Goal: Register for event/course

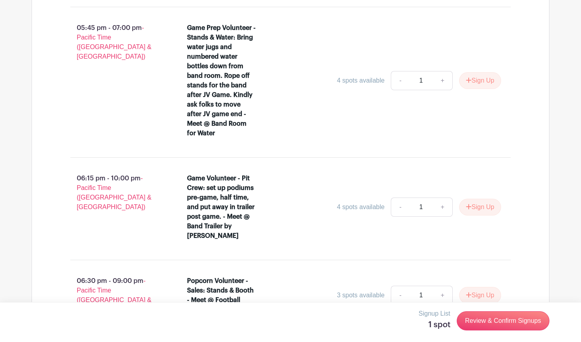
scroll to position [1236, 0]
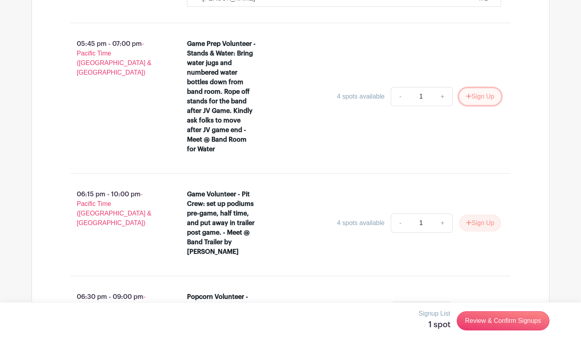
click at [479, 88] on button "Sign Up" at bounding box center [480, 96] width 42 height 17
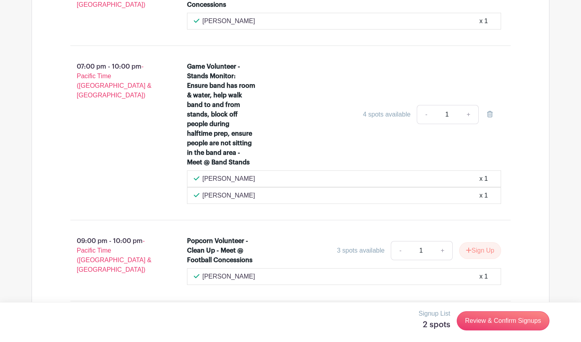
scroll to position [1561, 0]
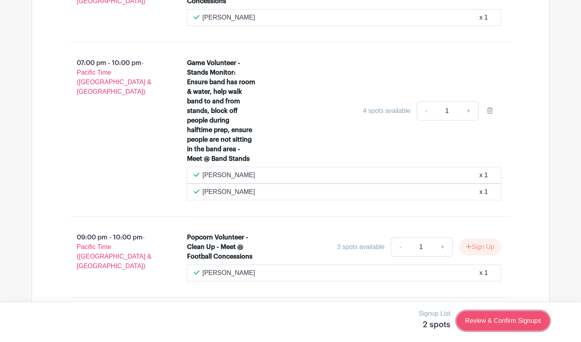
click at [502, 320] on link "Review & Confirm Signups" at bounding box center [503, 321] width 93 height 19
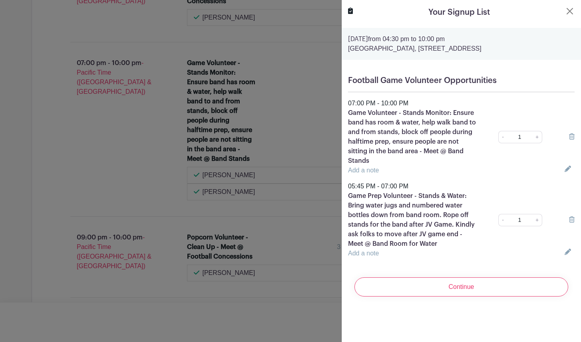
click at [571, 137] on icon at bounding box center [572, 136] width 6 height 6
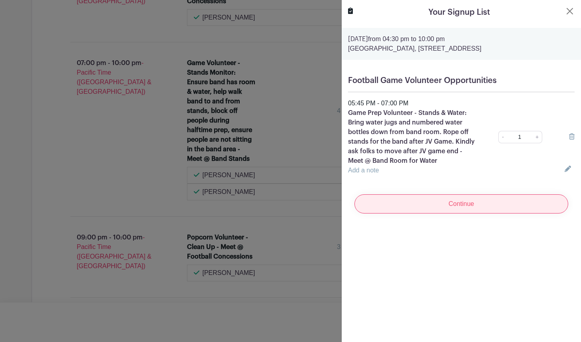
click at [481, 207] on input "Continue" at bounding box center [461, 204] width 214 height 19
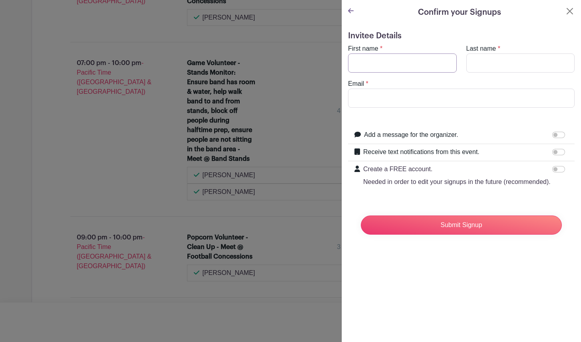
click at [436, 68] on input "First name" at bounding box center [402, 63] width 109 height 19
type input "Vy"
type input "[PERSON_NAME]"
click at [377, 99] on input "Email" at bounding box center [461, 98] width 227 height 19
type input "[EMAIL_ADDRESS][DOMAIN_NAME]"
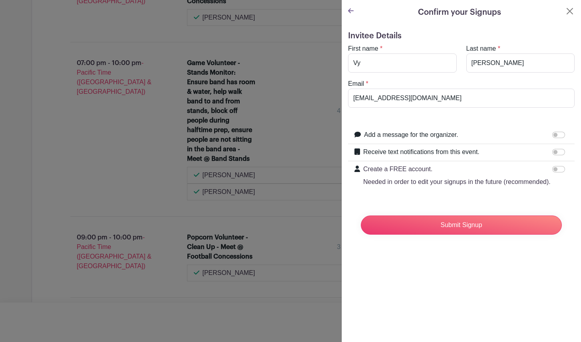
click at [366, 204] on form "Invitee Details First name * Vy Last name * [PERSON_NAME] Email * [EMAIL_ADDRES…" at bounding box center [461, 136] width 227 height 210
click at [555, 153] on input "Receive text notifications from this event." at bounding box center [558, 152] width 13 height 6
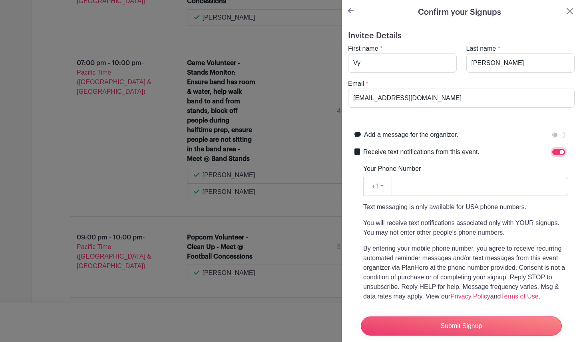
click at [554, 153] on input "Receive text notifications from this event." at bounding box center [558, 152] width 13 height 6
checkbox input "false"
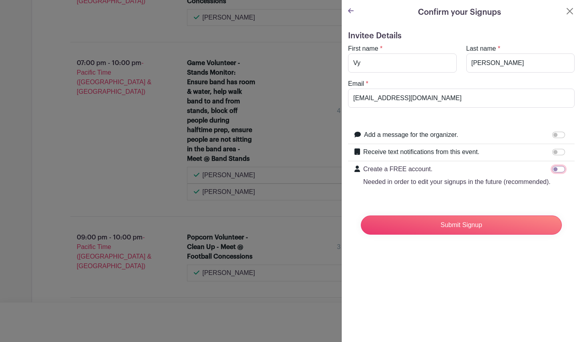
click at [554, 169] on input "Create a FREE account. Needed in order to edit your signups in the future (reco…" at bounding box center [558, 169] width 13 height 6
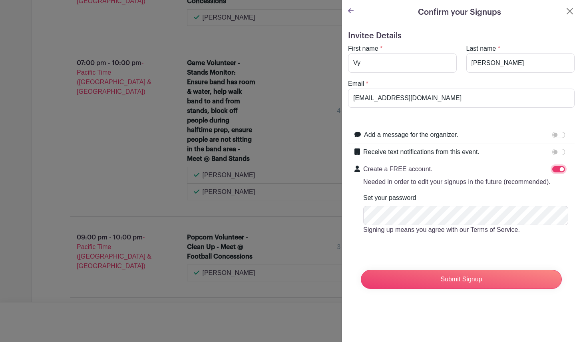
click at [554, 169] on input "Create a FREE account. Needed in order to edit your signups in the future (reco…" at bounding box center [558, 169] width 13 height 6
checkbox input "false"
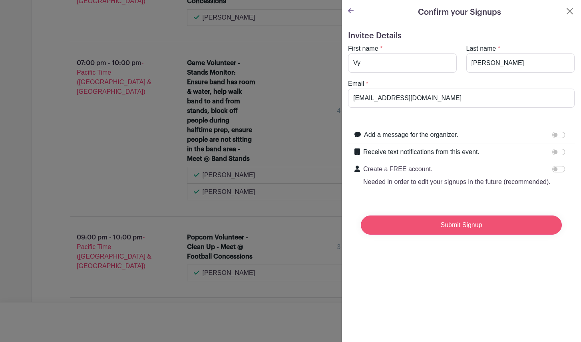
click at [451, 227] on input "Submit Signup" at bounding box center [461, 225] width 201 height 19
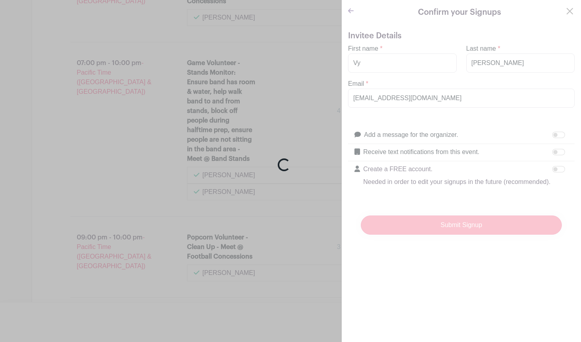
scroll to position [1578, 0]
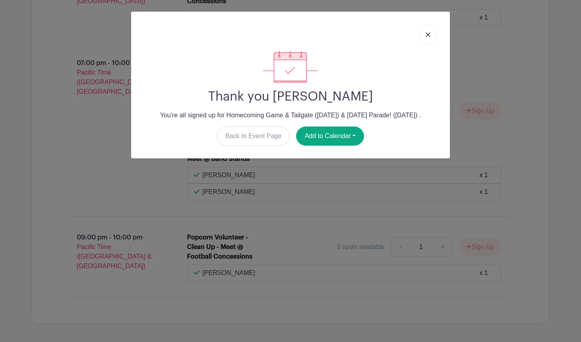
click at [423, 37] on link at bounding box center [428, 34] width 18 height 20
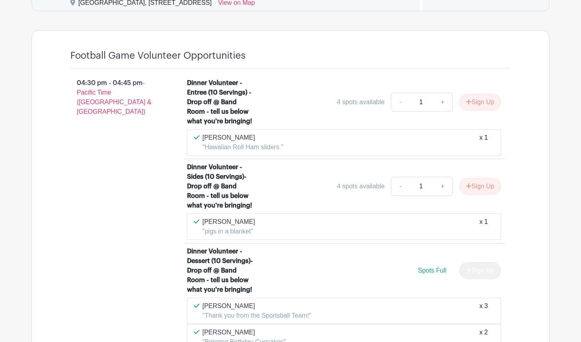
scroll to position [610, 0]
